Goal: Navigation & Orientation: Understand site structure

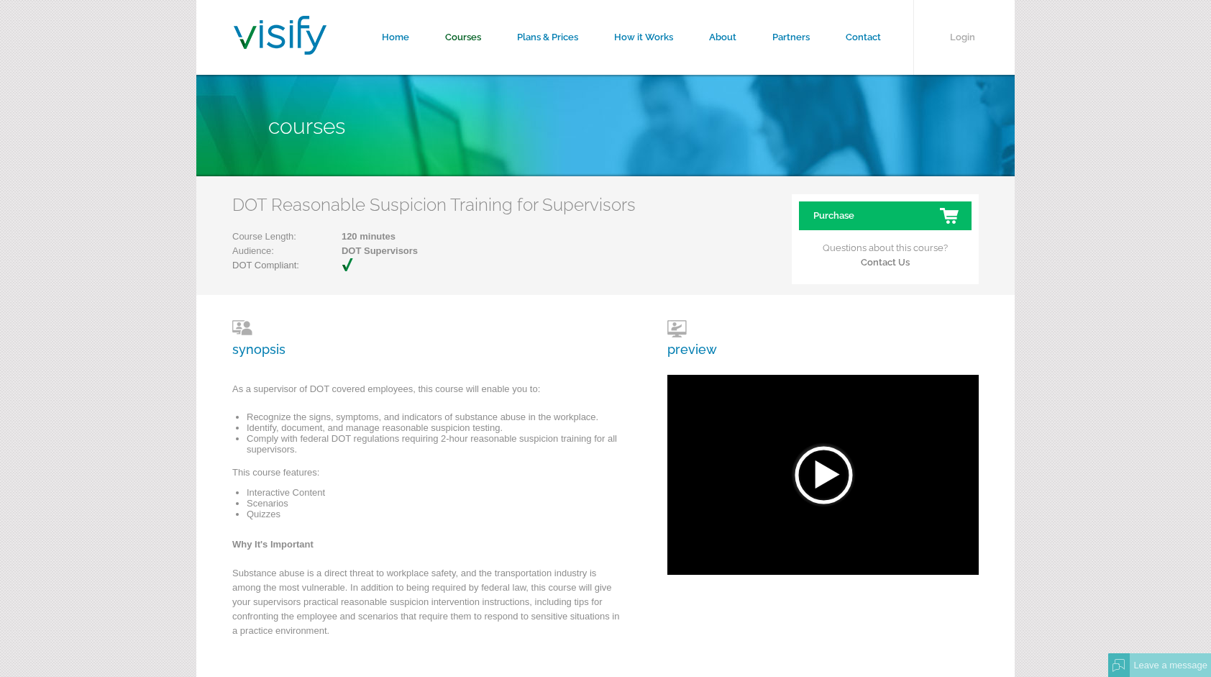
click at [454, 36] on link "Courses" at bounding box center [463, 37] width 72 height 75
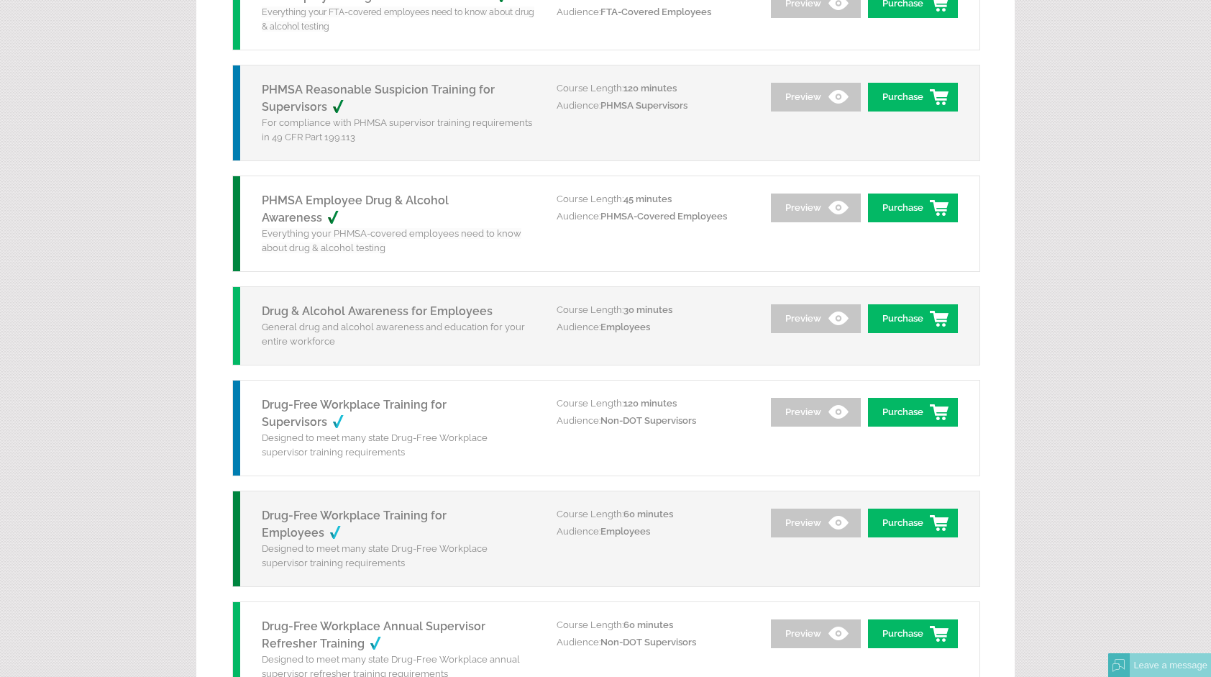
scroll to position [879, 0]
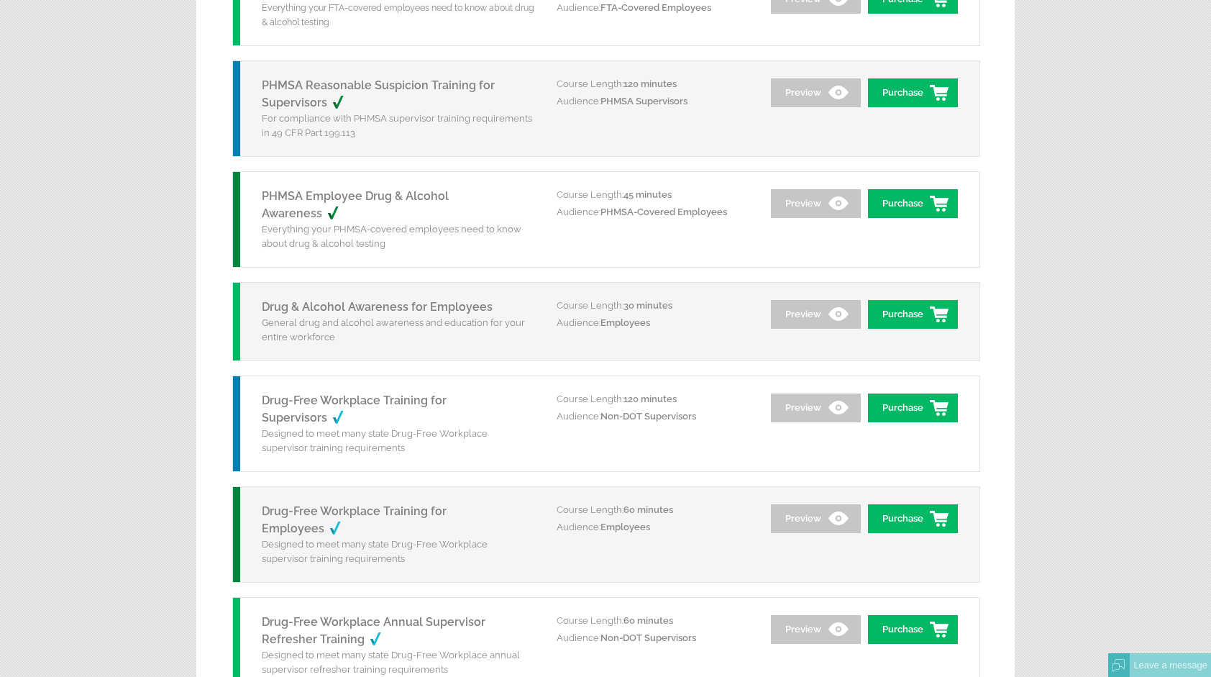
click at [541, 561] on div "Drug-Free Workplace Training for Employees Designed to meet many state Drug-Fre…" at bounding box center [395, 534] width 324 height 95
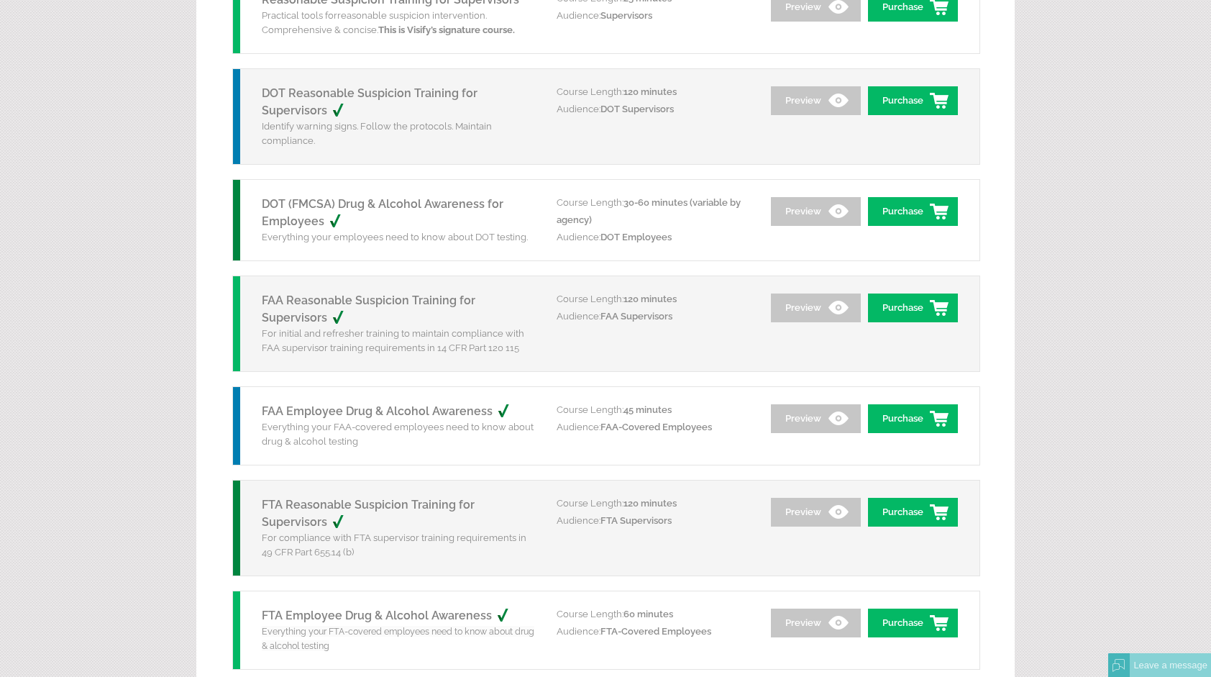
scroll to position [0, 0]
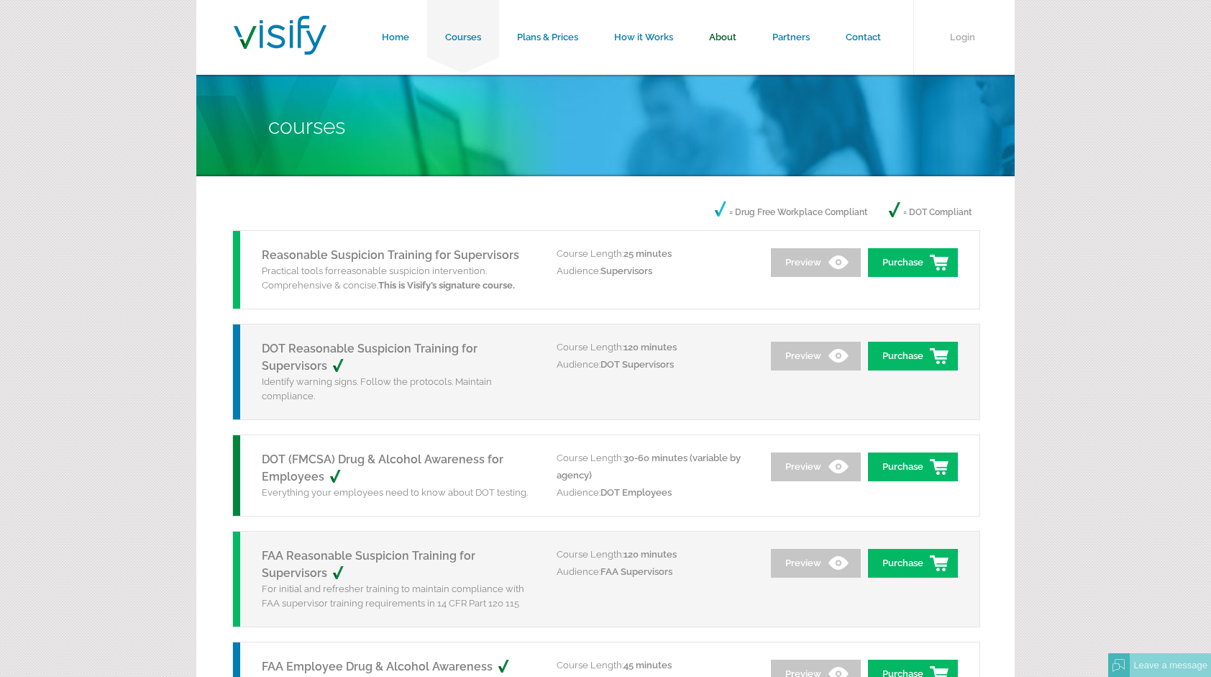
click at [729, 35] on link "About" at bounding box center [722, 37] width 63 height 75
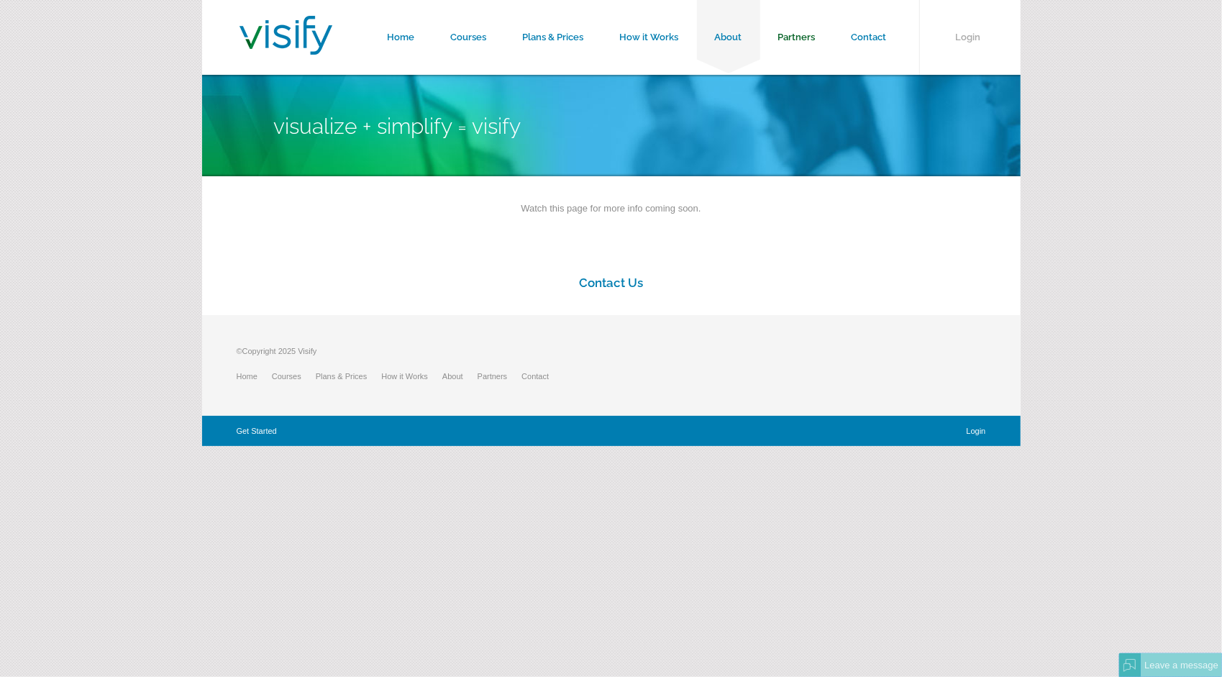
click at [805, 42] on link "Partners" at bounding box center [796, 37] width 73 height 75
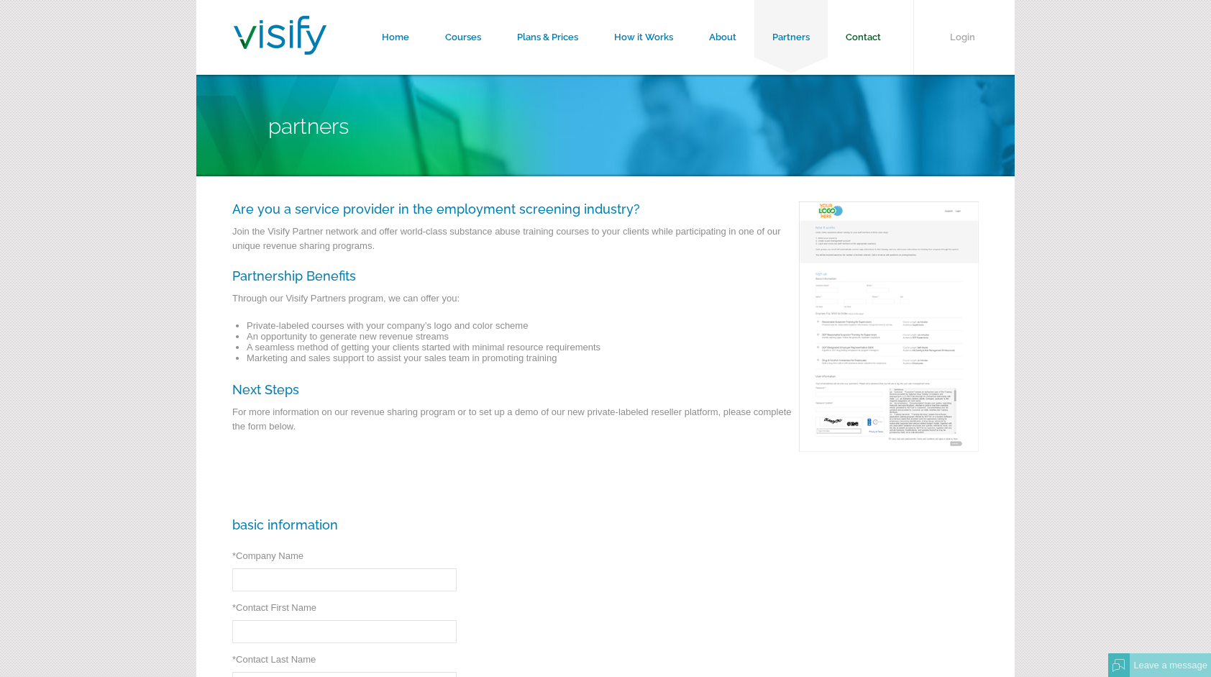
click at [861, 35] on link "Contact" at bounding box center [863, 37] width 71 height 75
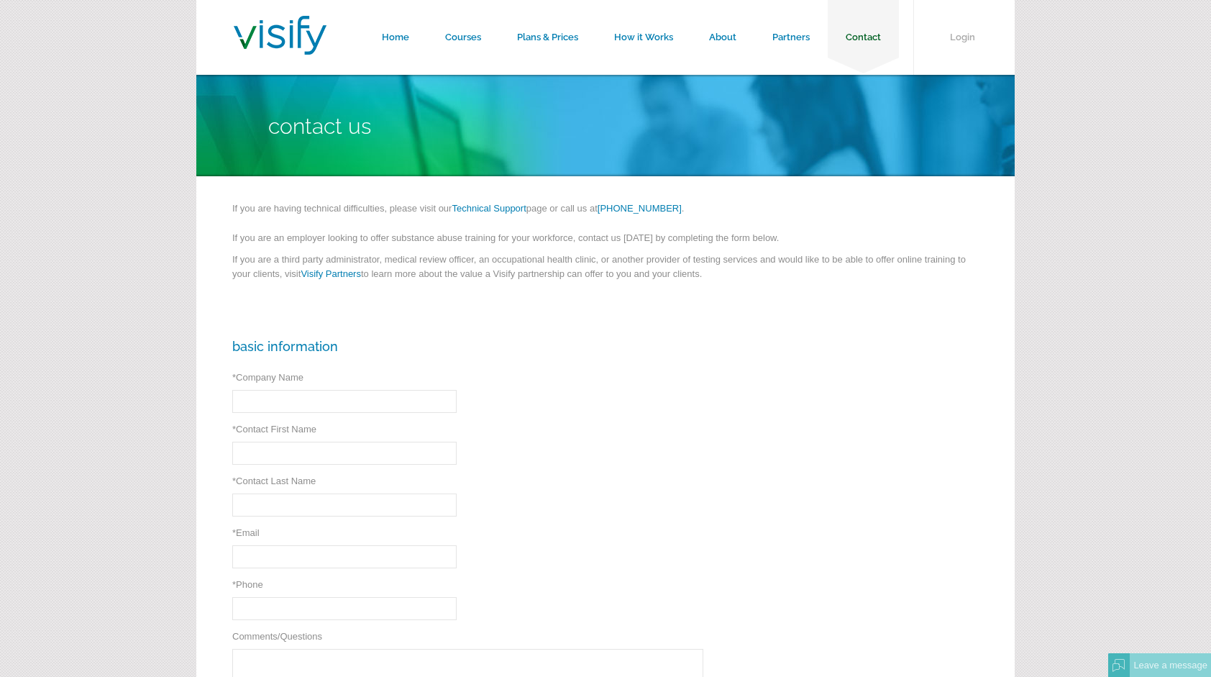
click at [870, 35] on link "Contact" at bounding box center [863, 37] width 71 height 75
click at [790, 36] on link "Partners" at bounding box center [790, 37] width 73 height 75
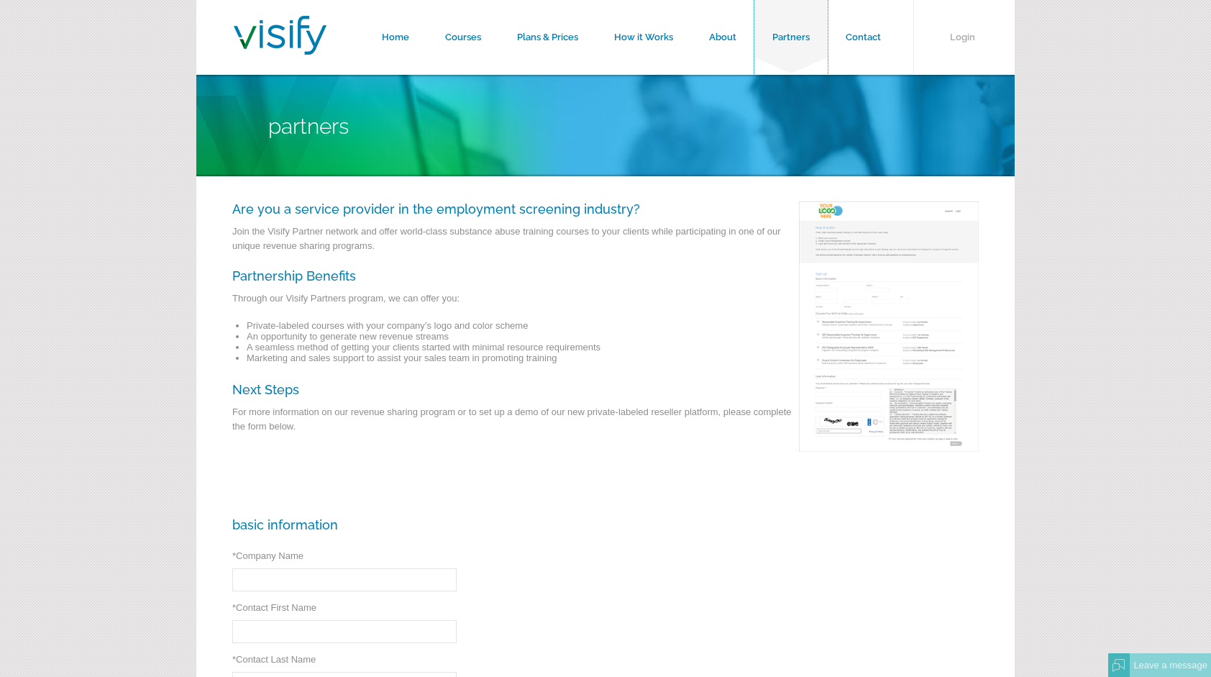
click at [790, 36] on link "Partners" at bounding box center [790, 37] width 73 height 75
click at [699, 32] on link "About" at bounding box center [722, 37] width 63 height 75
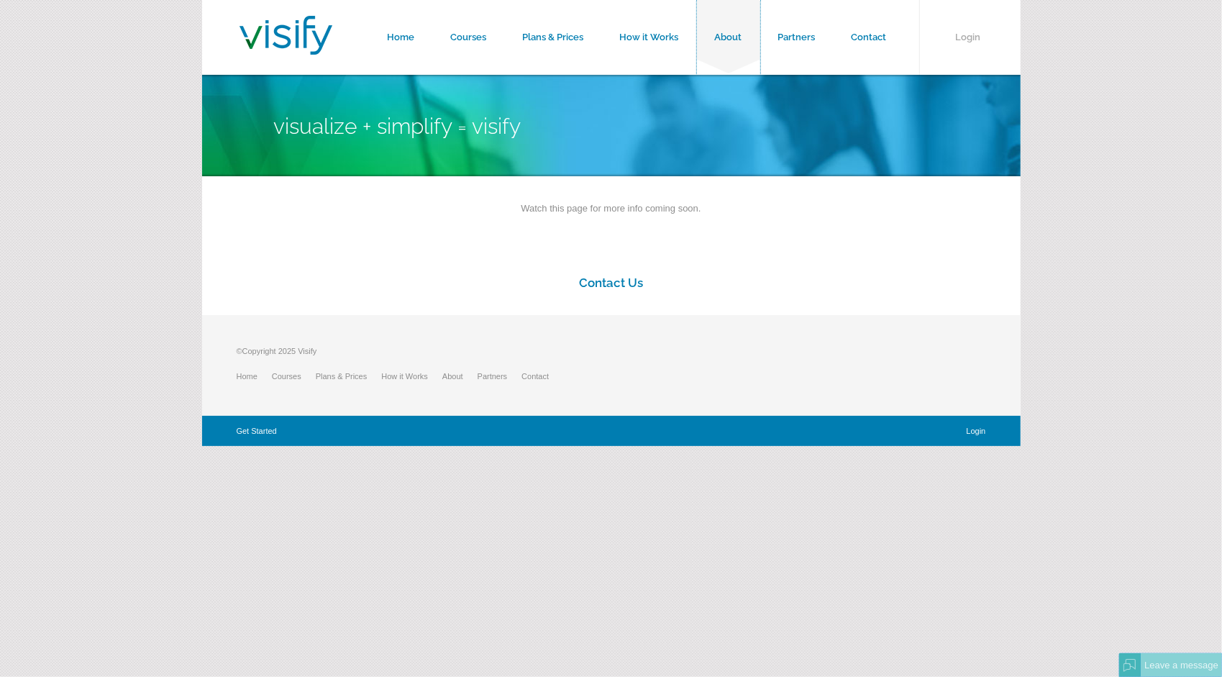
click at [723, 36] on link "About" at bounding box center [728, 37] width 63 height 75
click at [570, 39] on link "Plans & Prices" at bounding box center [553, 37] width 97 height 75
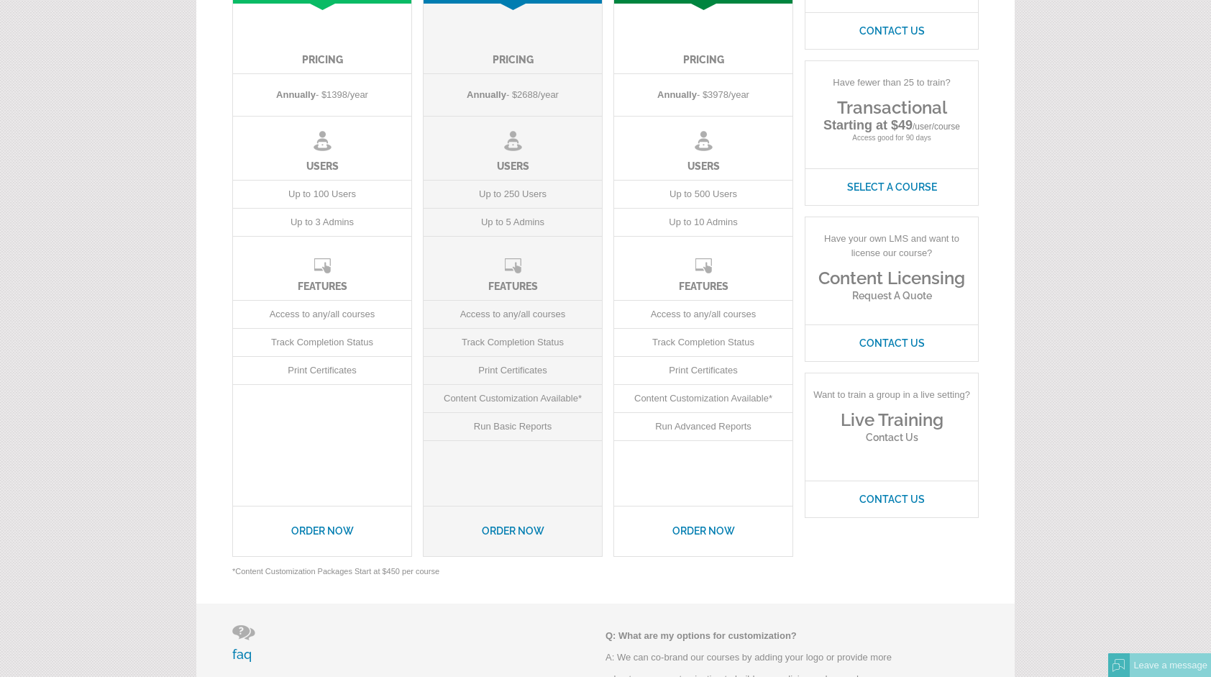
scroll to position [321, 0]
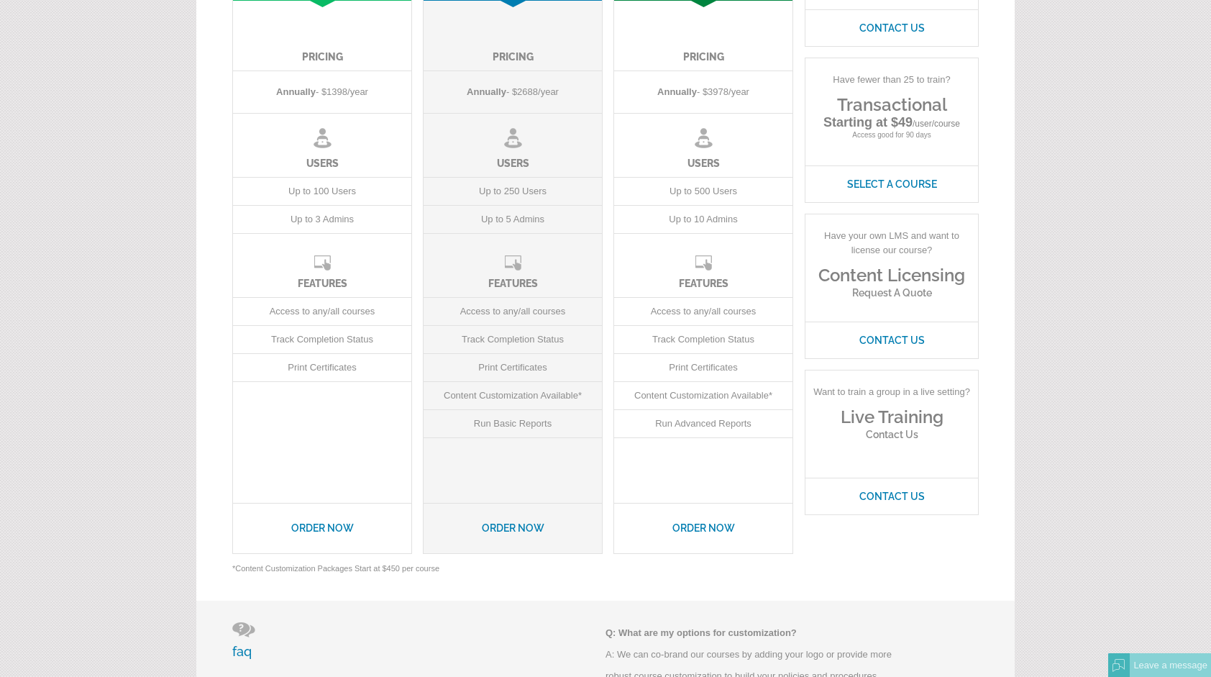
click at [155, 497] on form "Home Courses Plans & Prices How it Works About Partners Contact Login Plans & P…" at bounding box center [605, 522] width 1211 height 1686
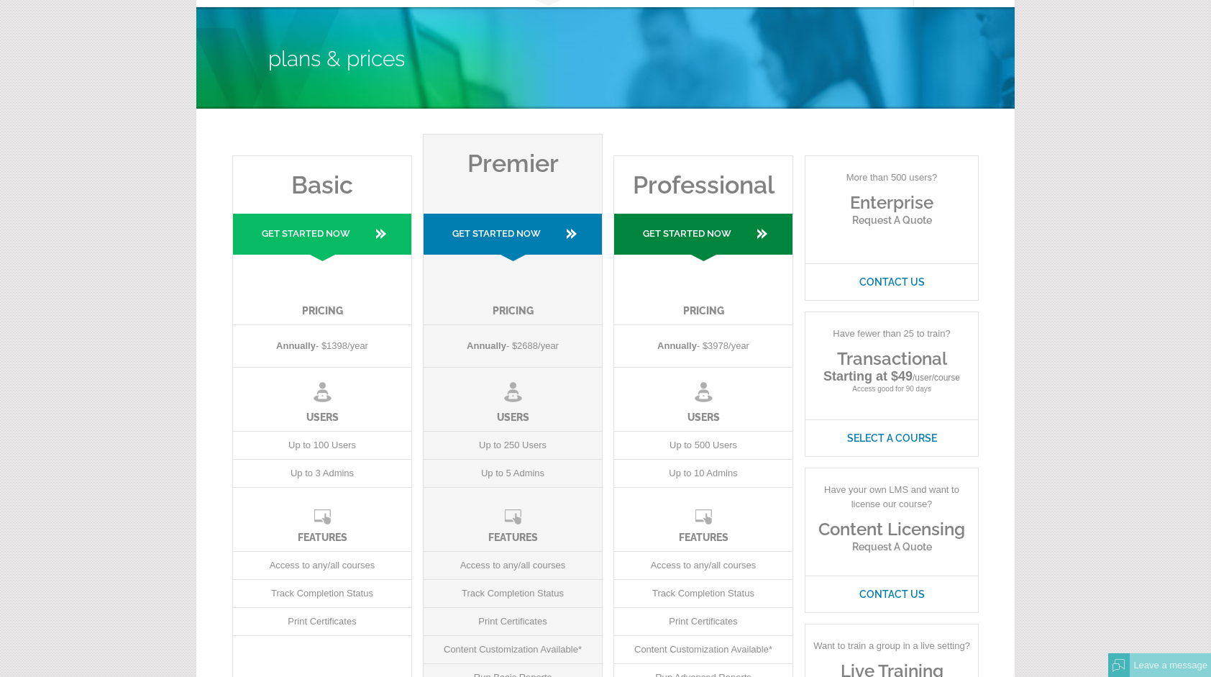
scroll to position [69, 0]
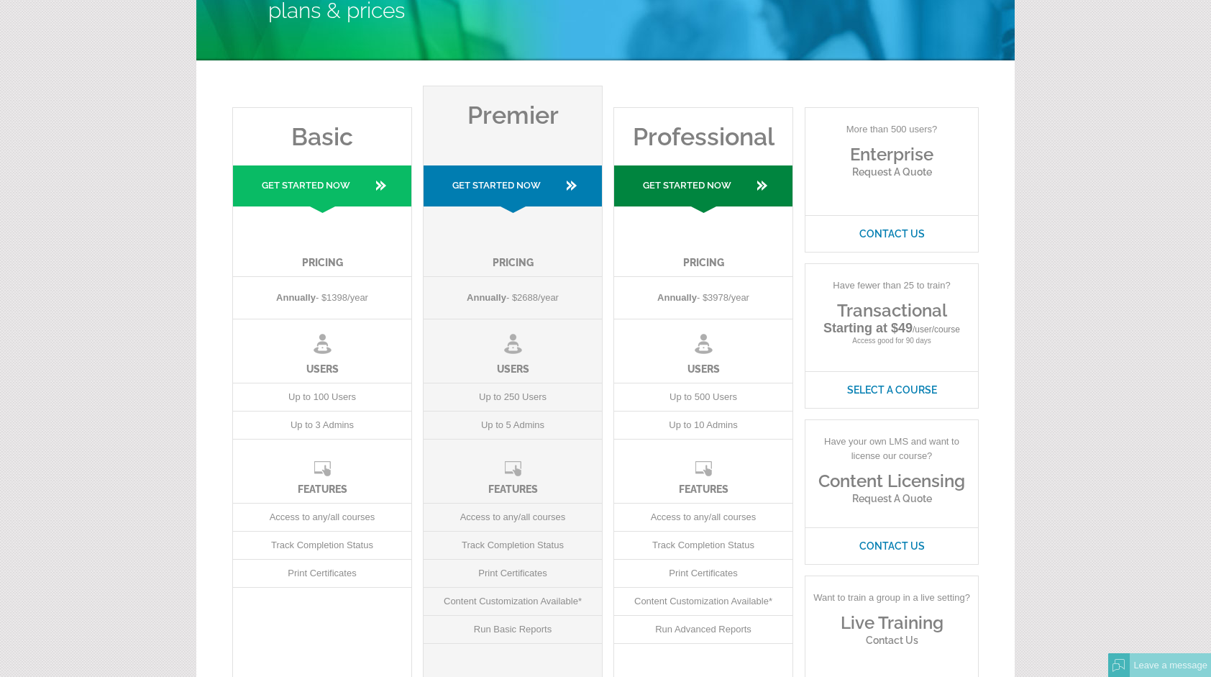
scroll to position [0, 0]
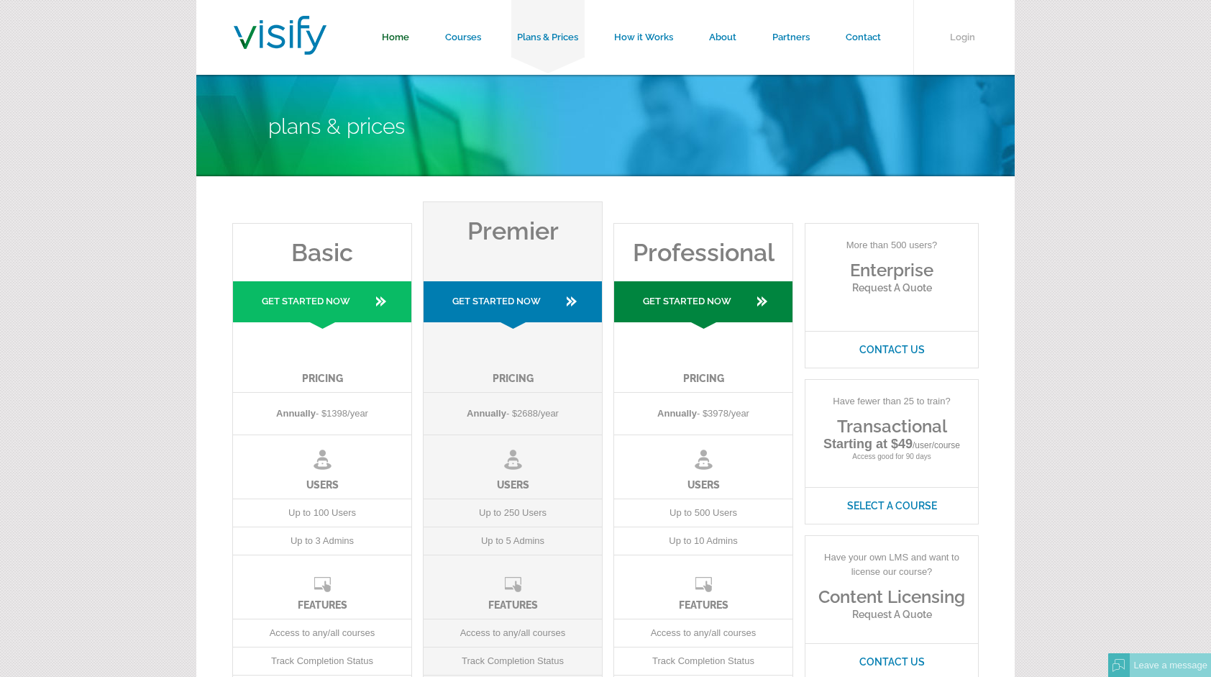
click at [391, 33] on link "Home" at bounding box center [395, 37] width 63 height 75
